Goal: Navigation & Orientation: Find specific page/section

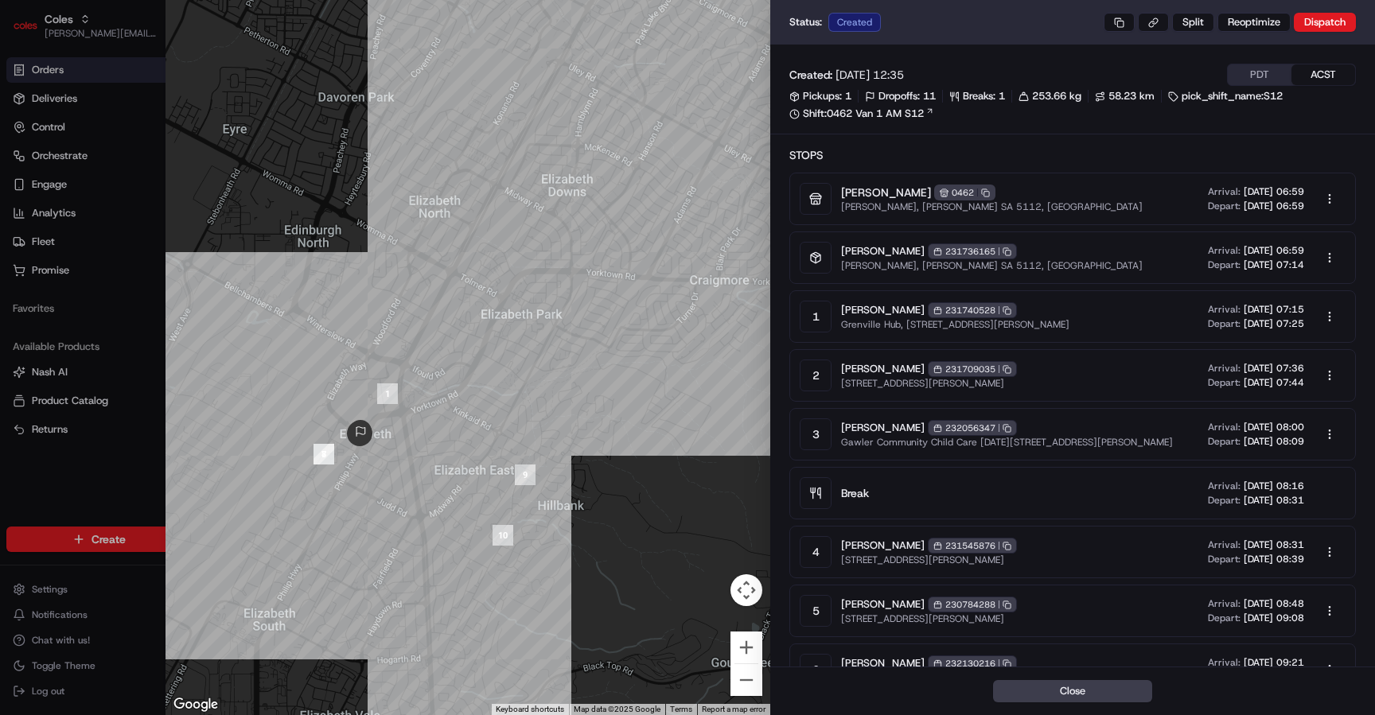
drag, startPoint x: 289, startPoint y: 499, endPoint x: 446, endPoint y: 538, distance: 161.5
click at [448, 538] on div at bounding box center [468, 357] width 605 height 715
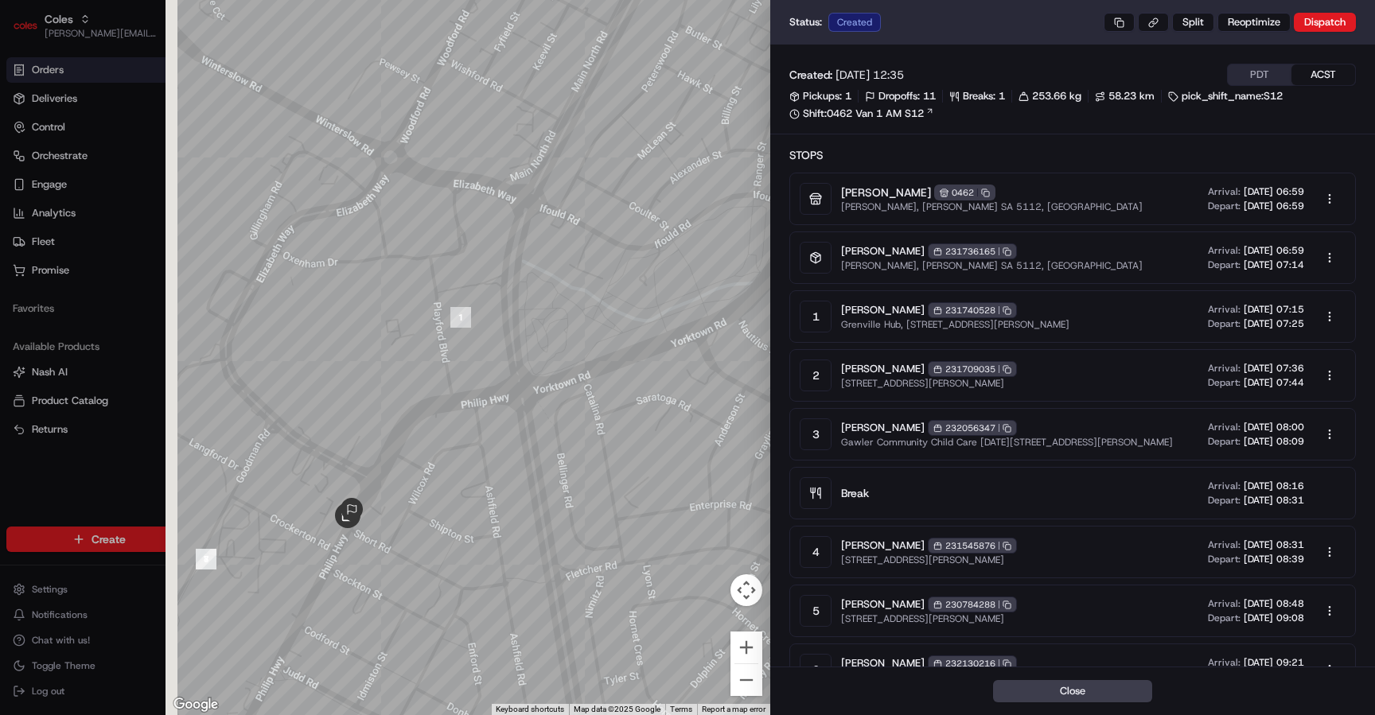
drag, startPoint x: 337, startPoint y: 365, endPoint x: 486, endPoint y: 481, distance: 188.9
click at [486, 481] on div at bounding box center [468, 357] width 605 height 715
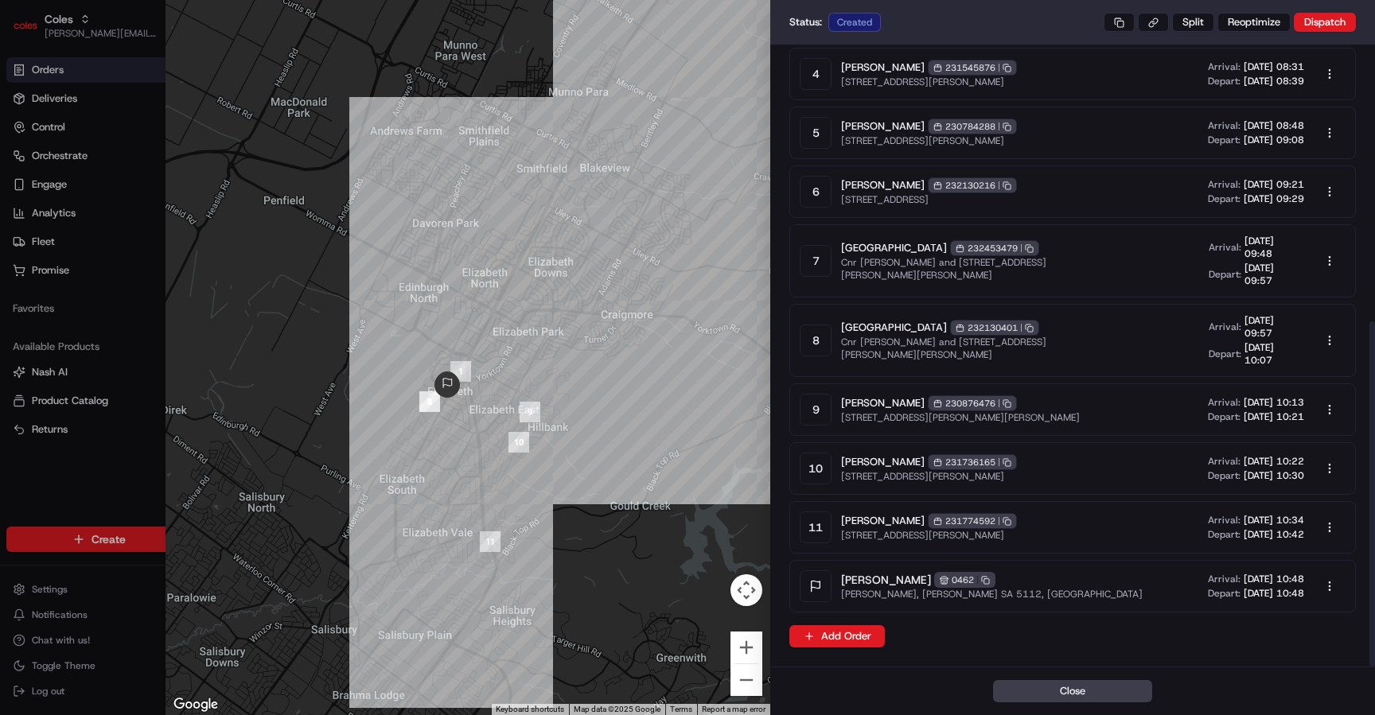
scroll to position [499, 0]
